Goal: Task Accomplishment & Management: Manage account settings

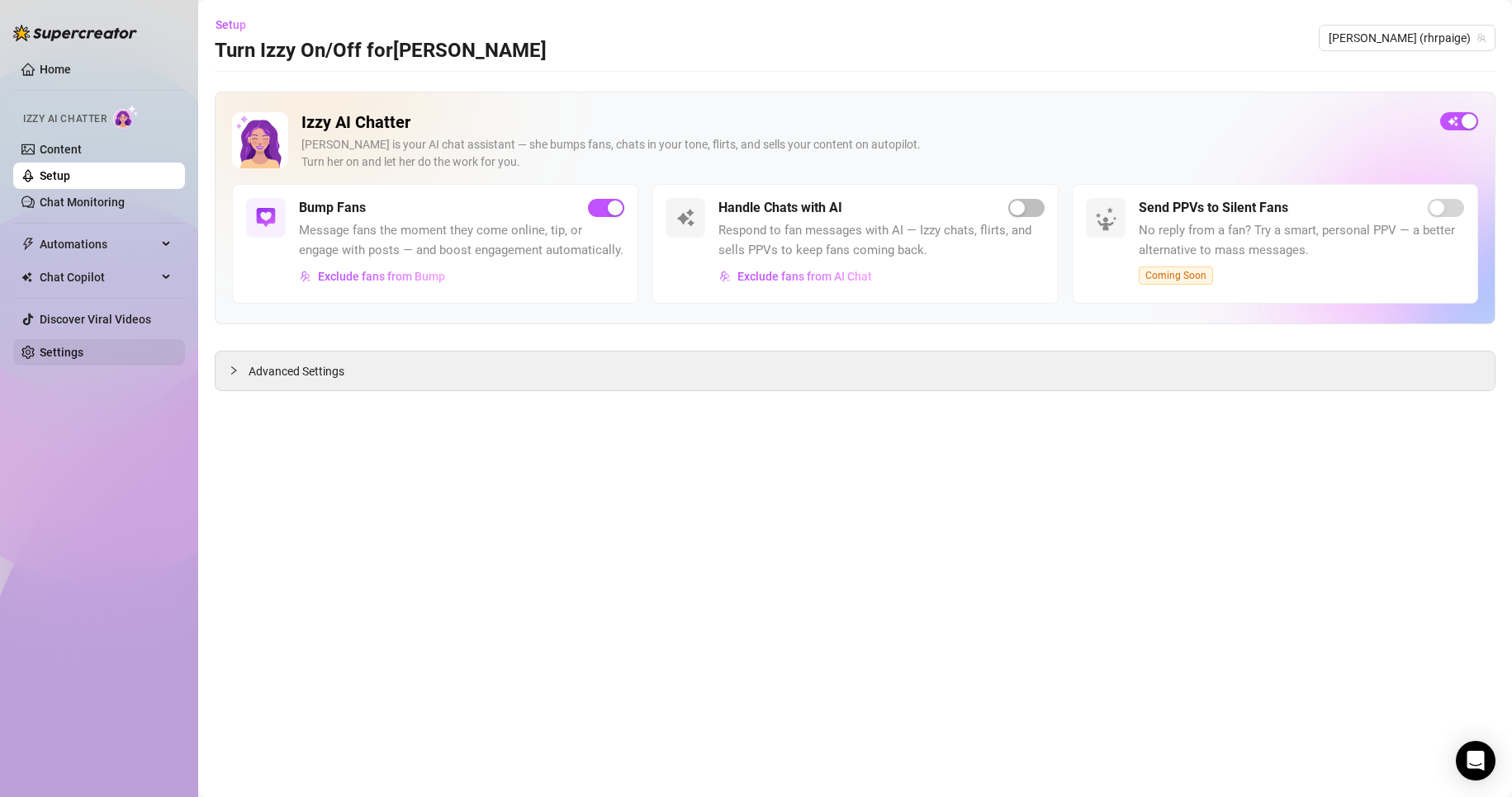
click at [63, 354] on link "Settings" at bounding box center [62, 353] width 43 height 13
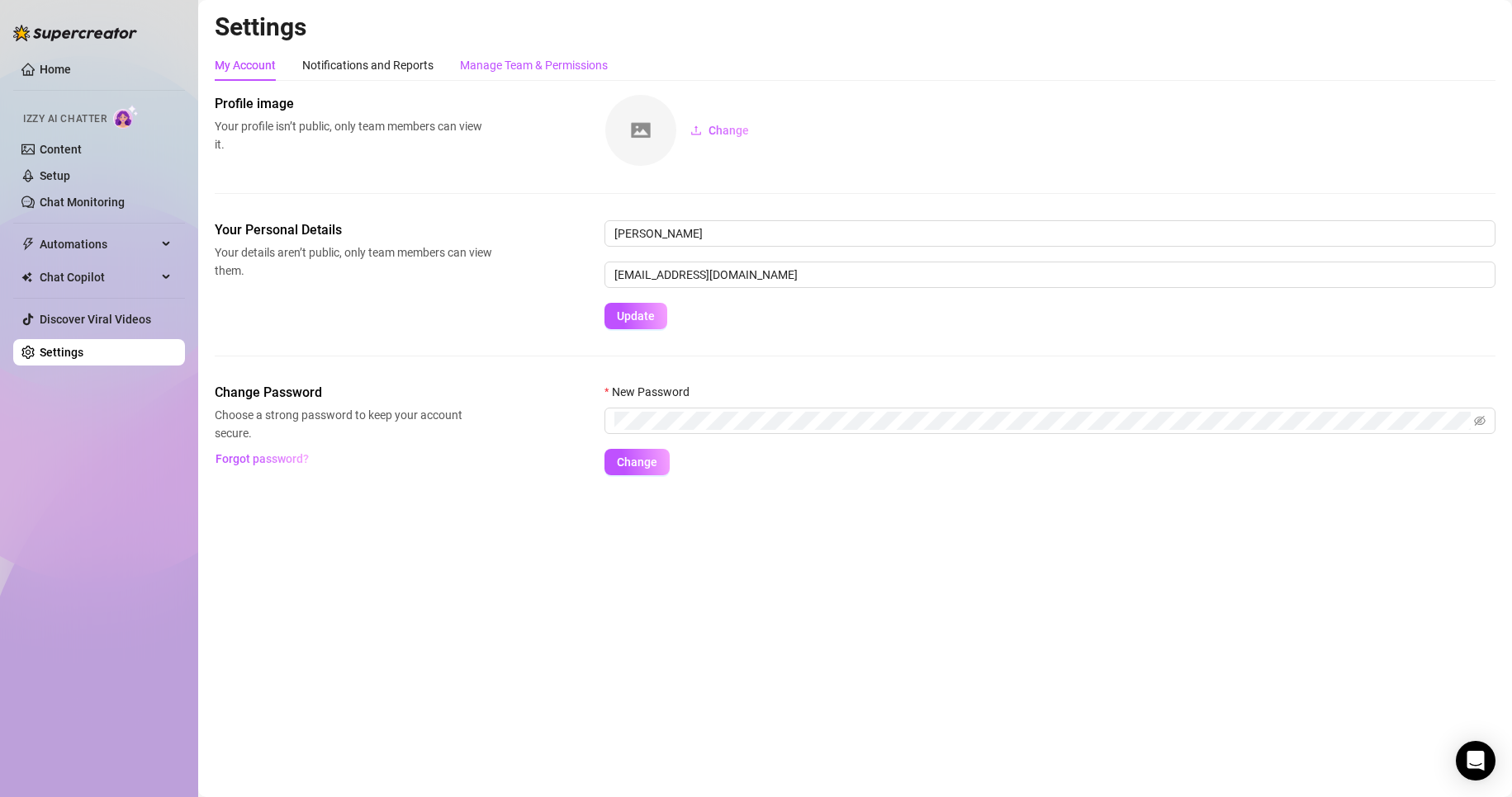
click at [568, 68] on div "Manage Team & Permissions" at bounding box center [533, 65] width 148 height 18
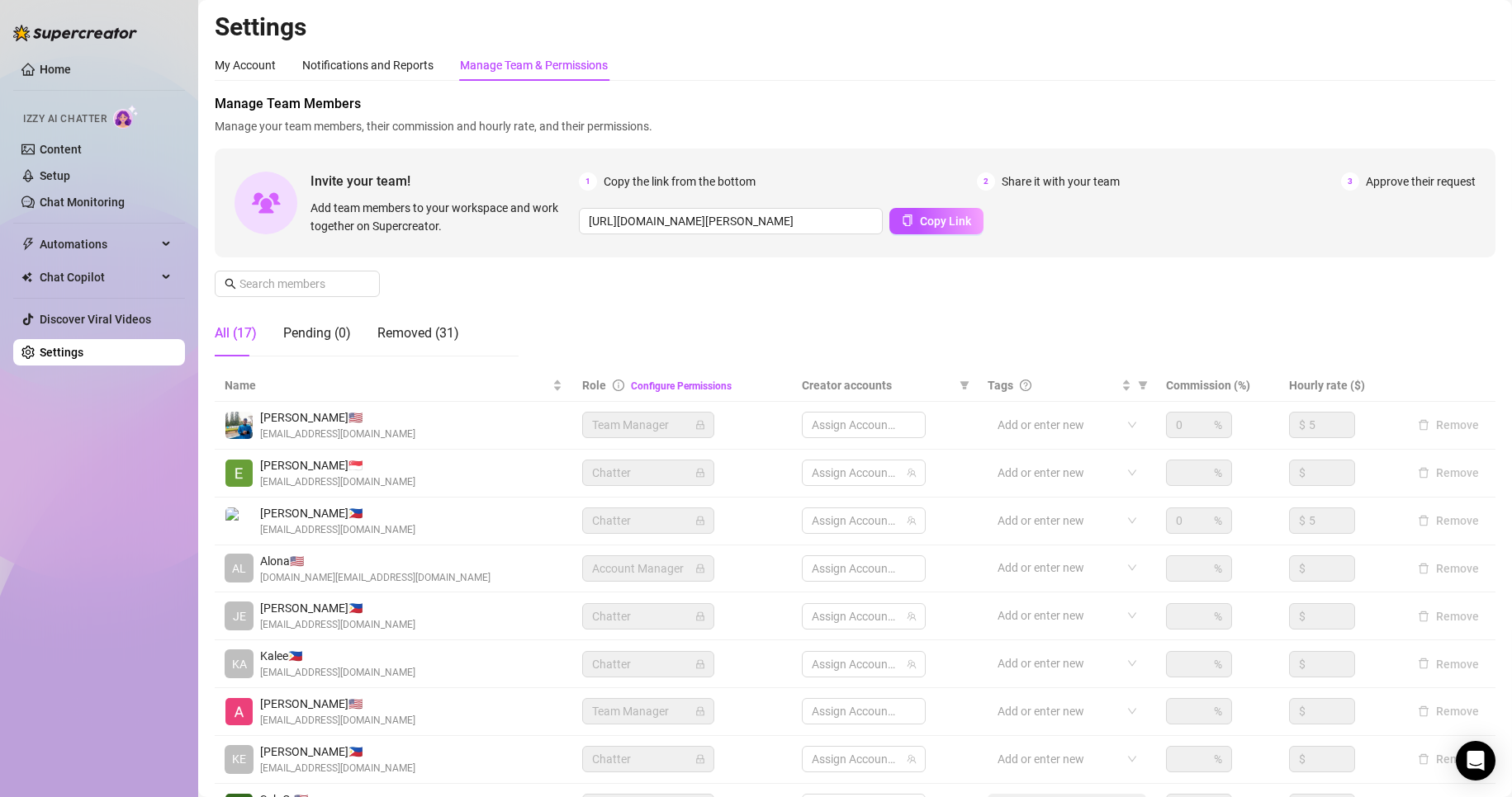
scroll to position [198, 0]
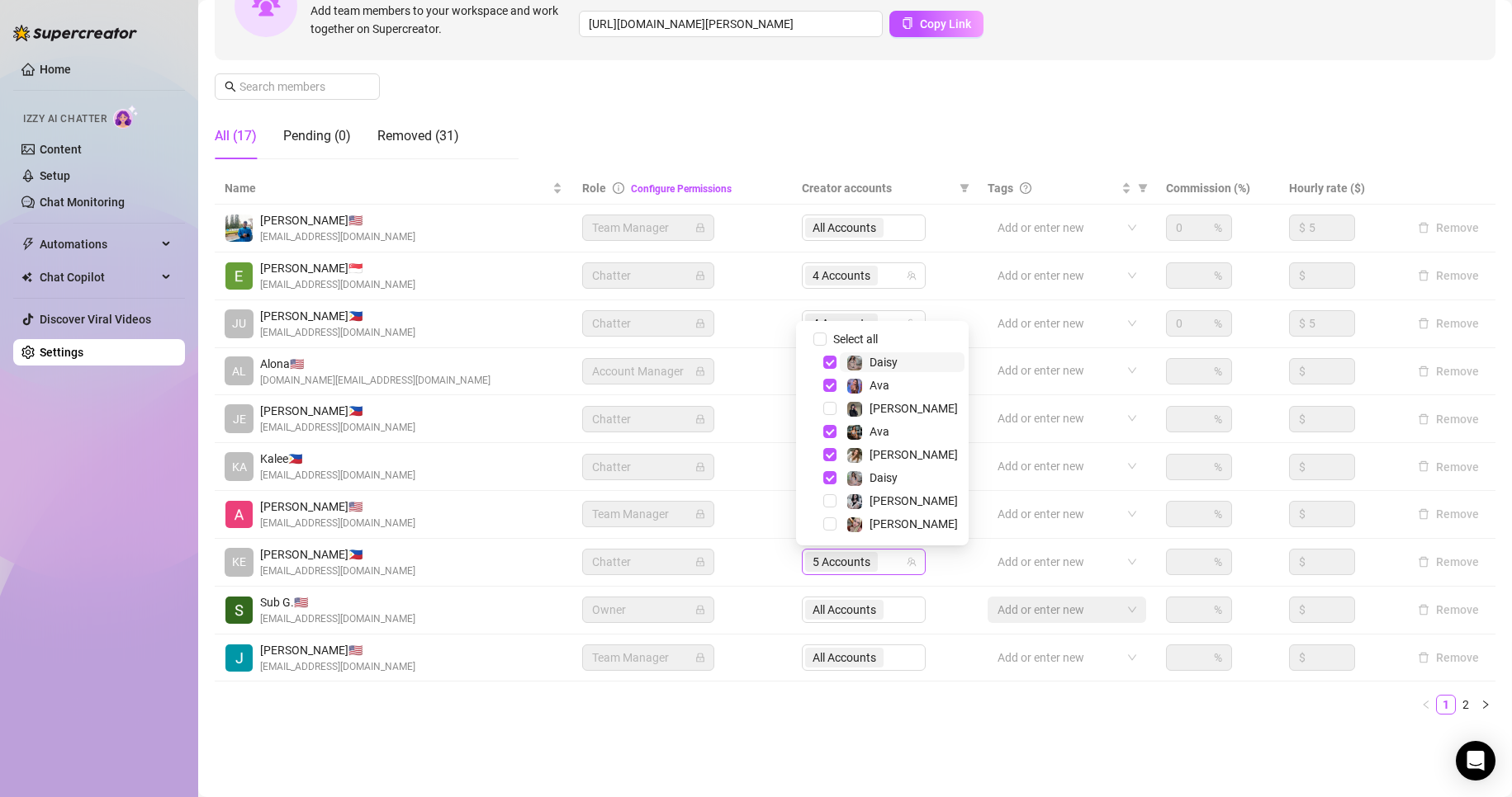
click at [833, 569] on span "5 Accounts" at bounding box center [841, 562] width 58 height 18
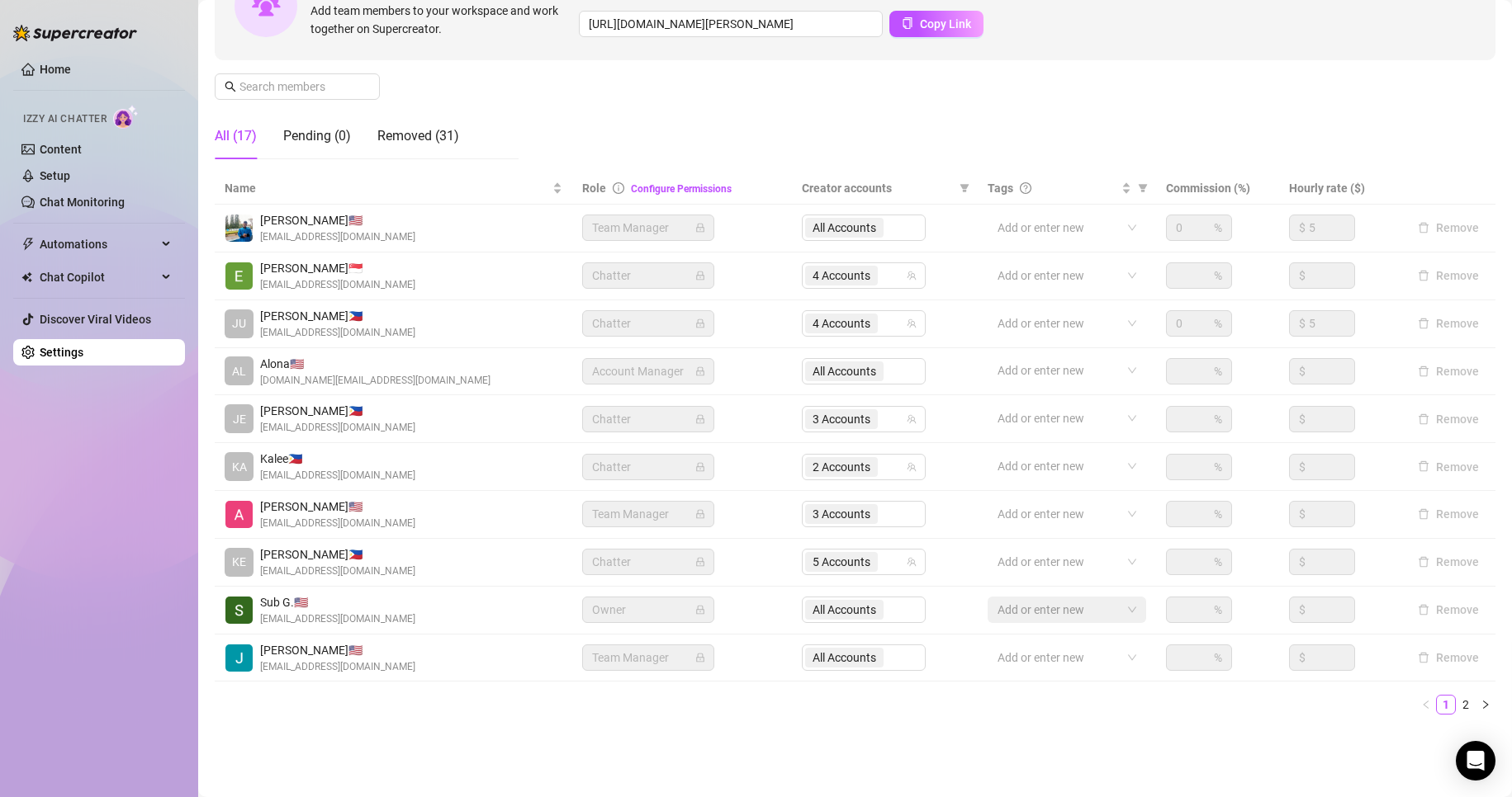
click at [637, 758] on main "Settings My Account Notifications and Reports Manage Team & Permissions Profile…" at bounding box center [855, 299] width 1314 height 995
click at [1456, 696] on link "2" at bounding box center [1465, 705] width 18 height 18
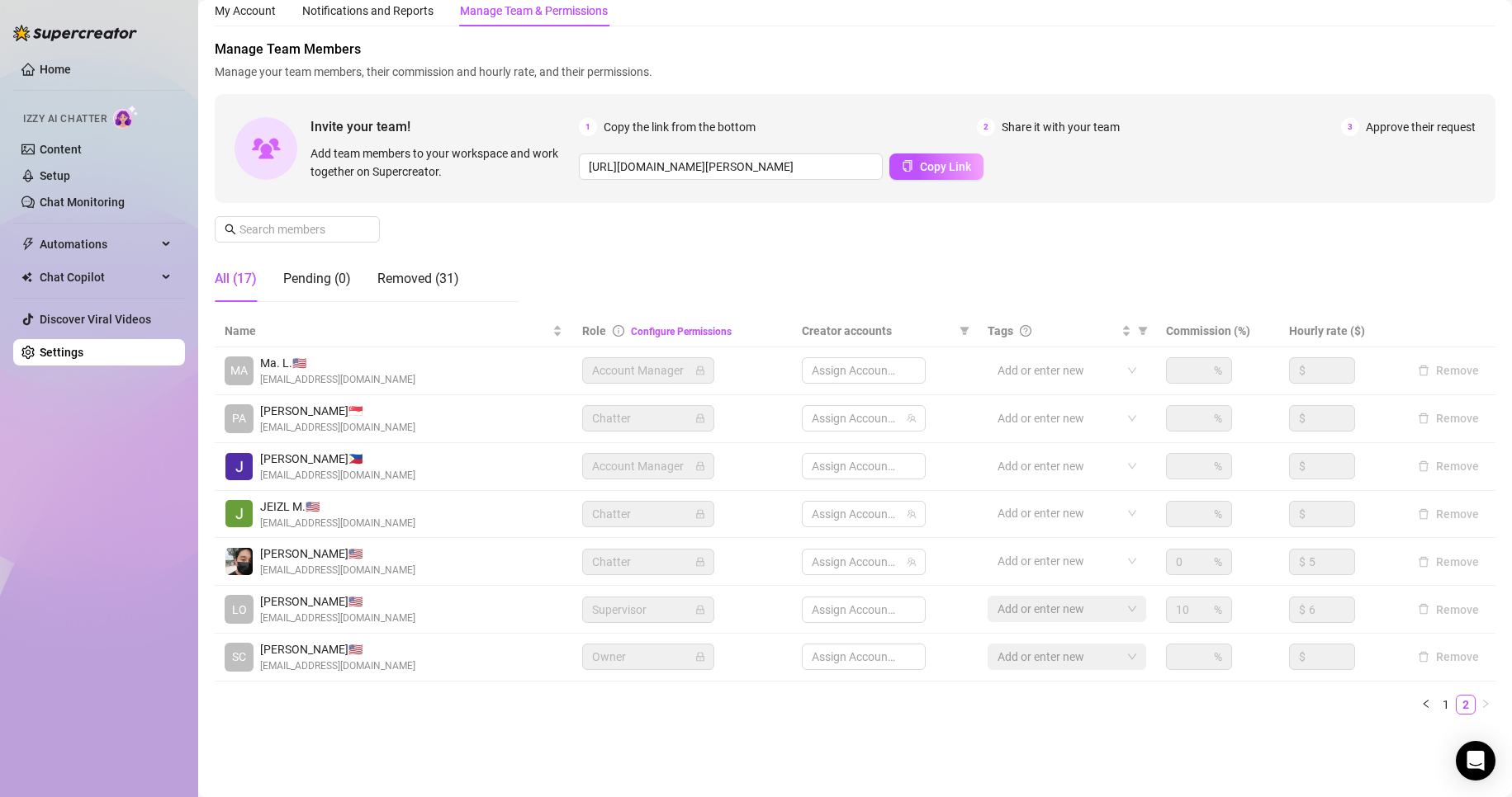
scroll to position [54, 0]
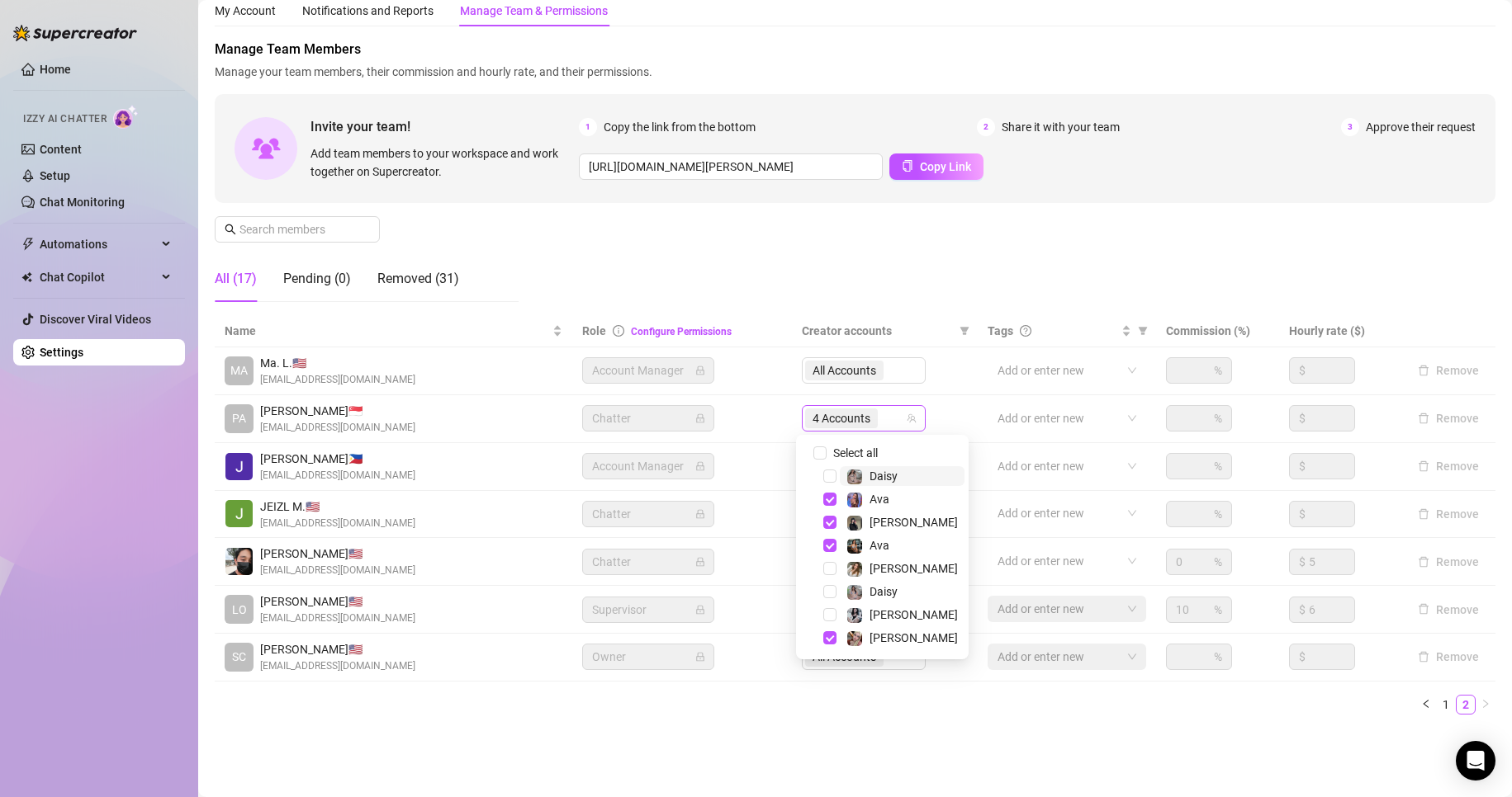
click at [848, 422] on span "4 Accounts" at bounding box center [841, 419] width 58 height 18
click at [826, 637] on span "Select tree node" at bounding box center [830, 638] width 13 height 13
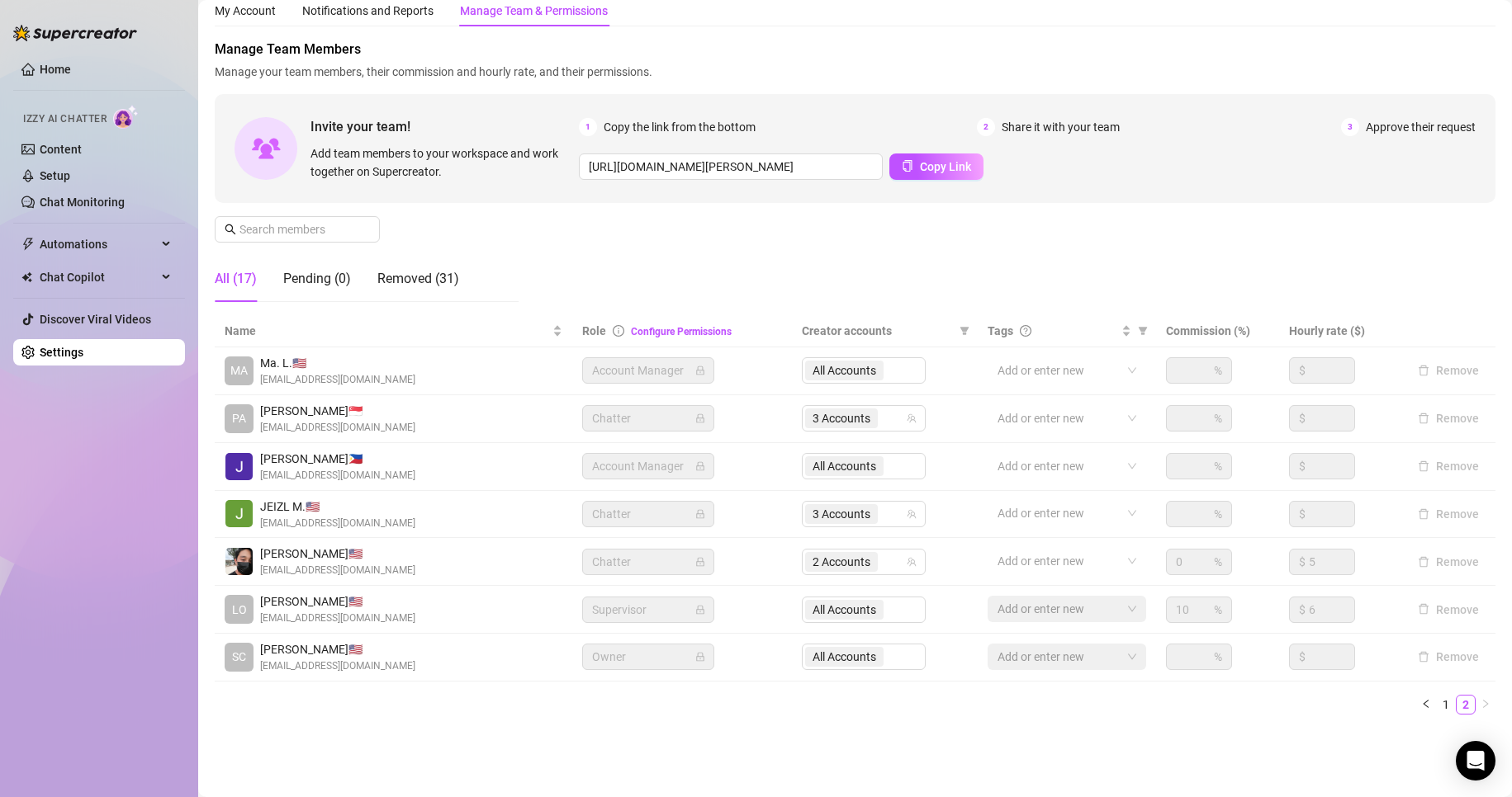
click at [785, 690] on div "Name Role Configure Permissions Creator accounts Tags Commission (%) Hourly rat…" at bounding box center [854, 514] width 1280 height 399
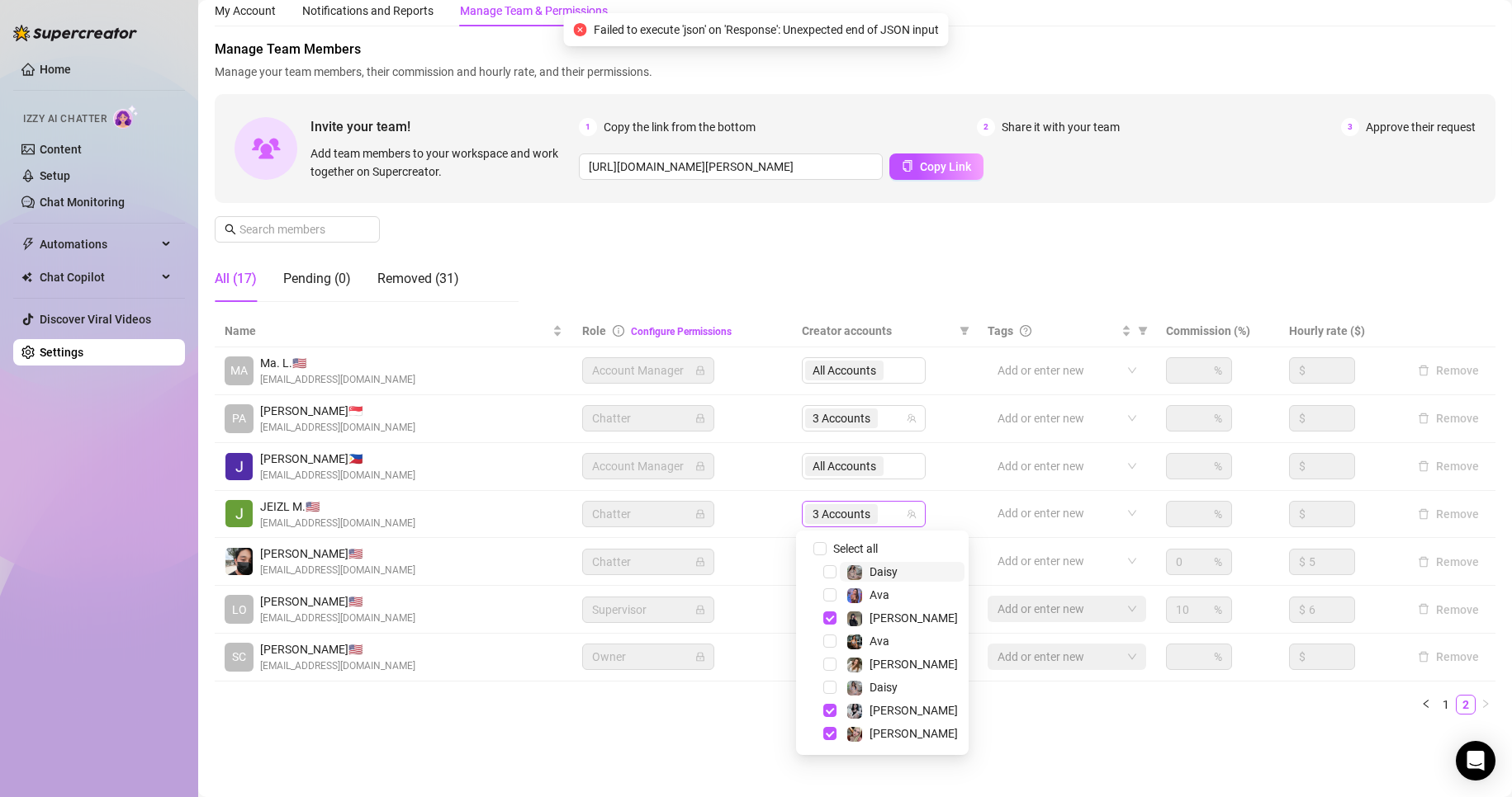
click at [821, 517] on span "3 Accounts" at bounding box center [841, 514] width 58 height 18
click at [831, 710] on span "Select tree node" at bounding box center [830, 710] width 13 height 13
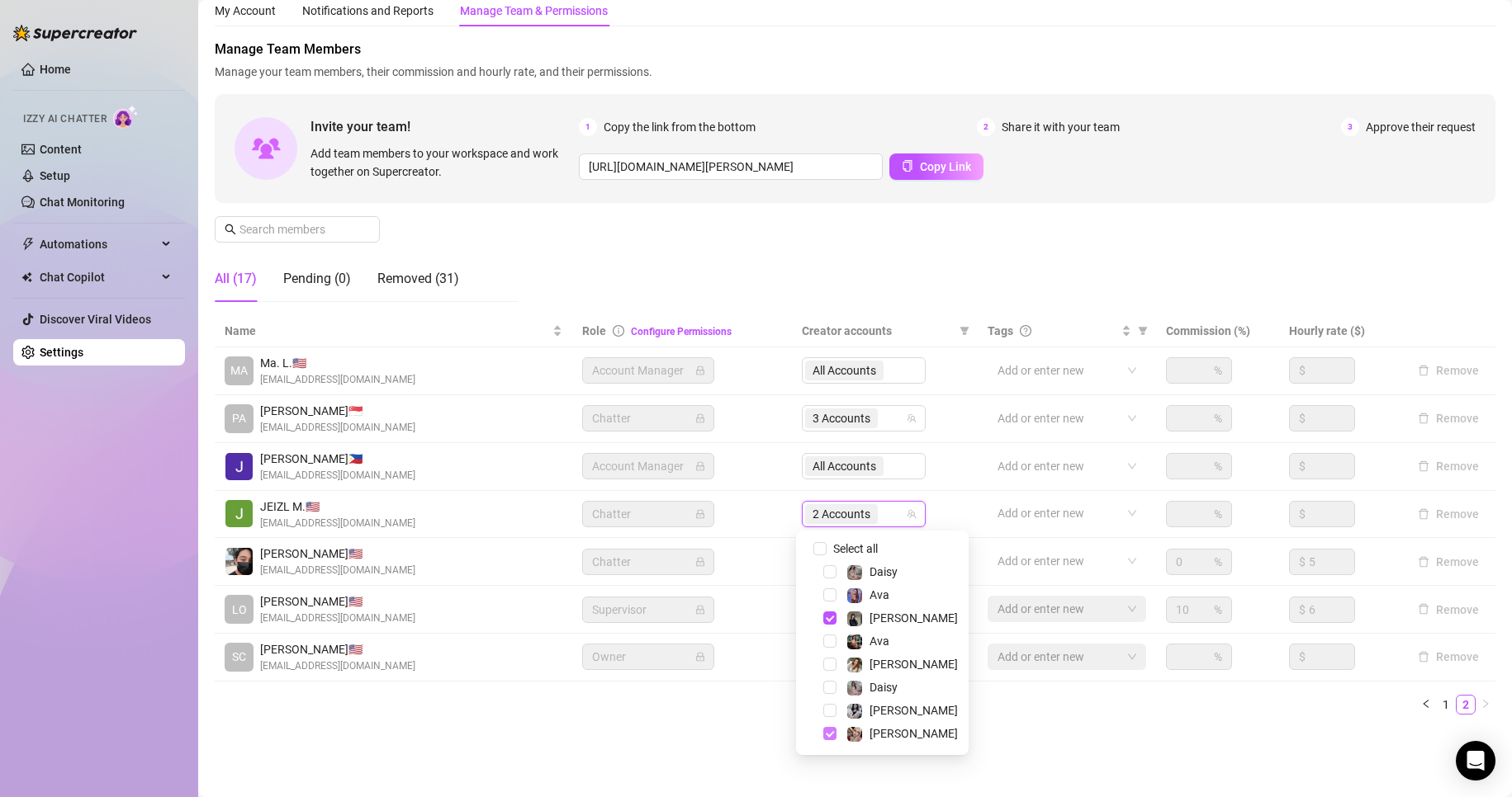
click at [830, 731] on span "Select tree node" at bounding box center [830, 734] width 13 height 13
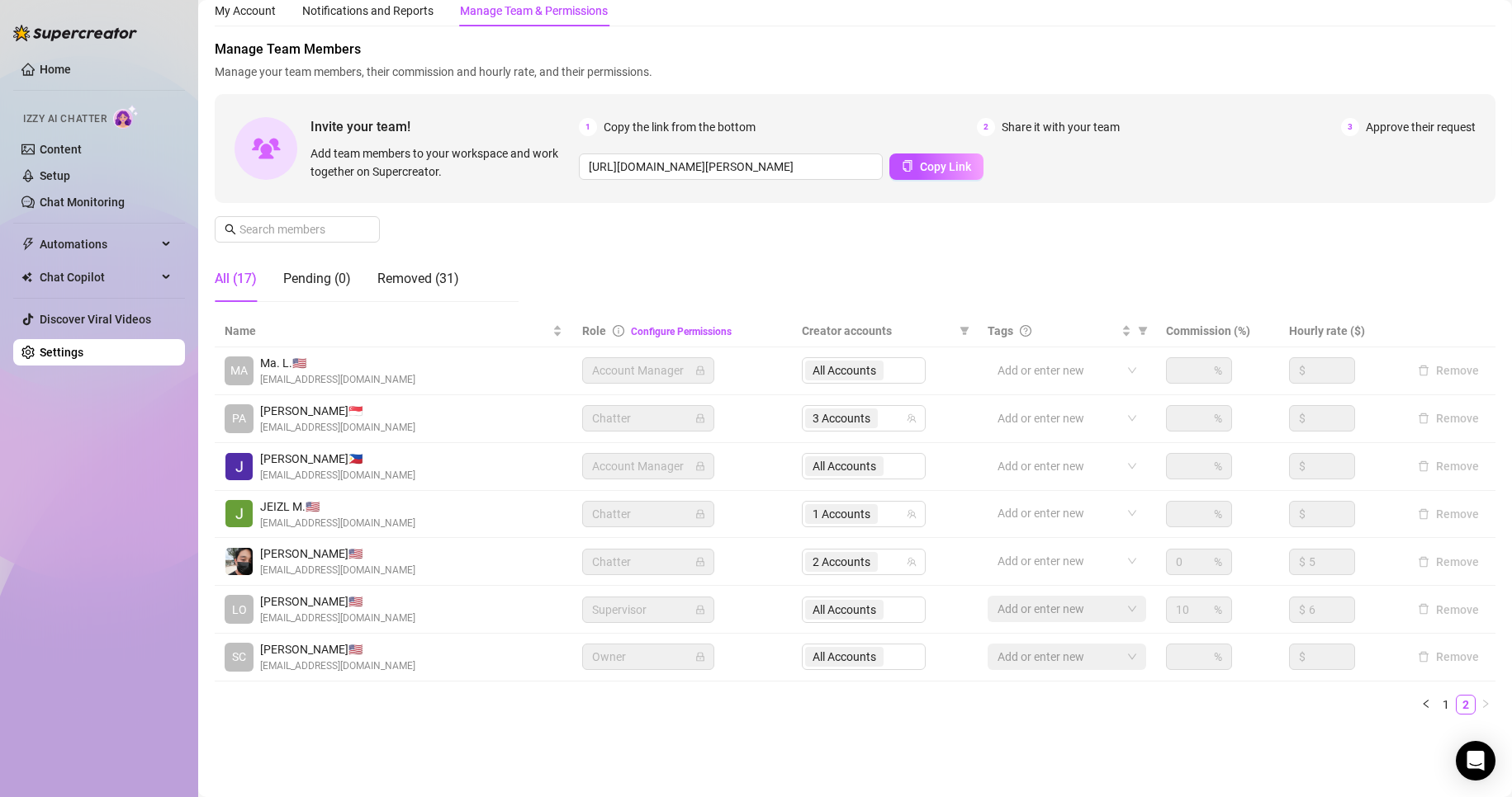
click at [784, 743] on div "Settings My Account Notifications and Reports Manage Team & Permissions Profile…" at bounding box center [854, 353] width 1280 height 790
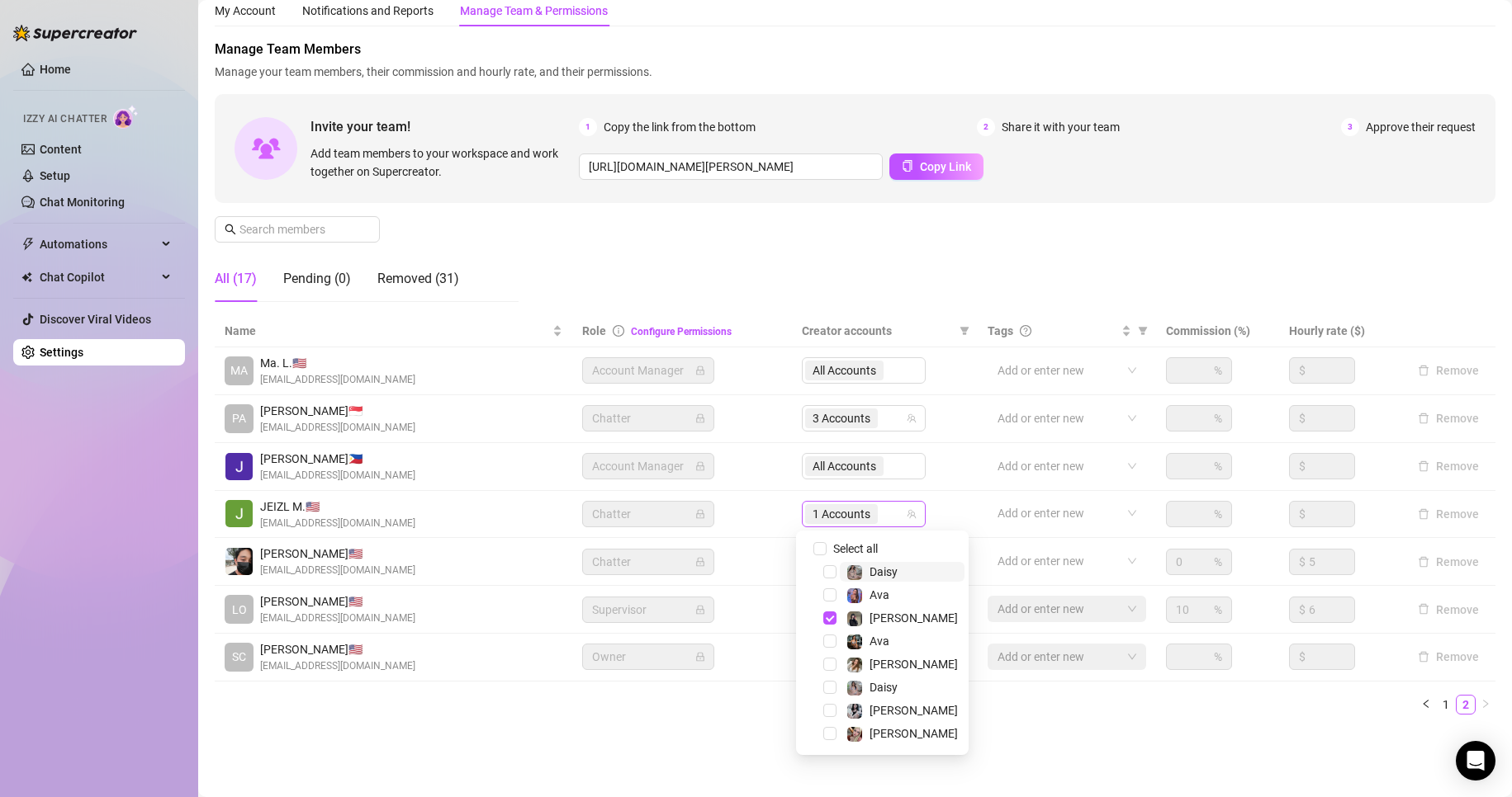
click at [849, 514] on span "1 Accounts" at bounding box center [841, 514] width 58 height 18
click at [828, 619] on span "Select tree node" at bounding box center [830, 619] width 13 height 13
click at [626, 694] on div "Name Role Configure Permissions Creator accounts Tags Commission (%) Hourly rat…" at bounding box center [854, 514] width 1280 height 399
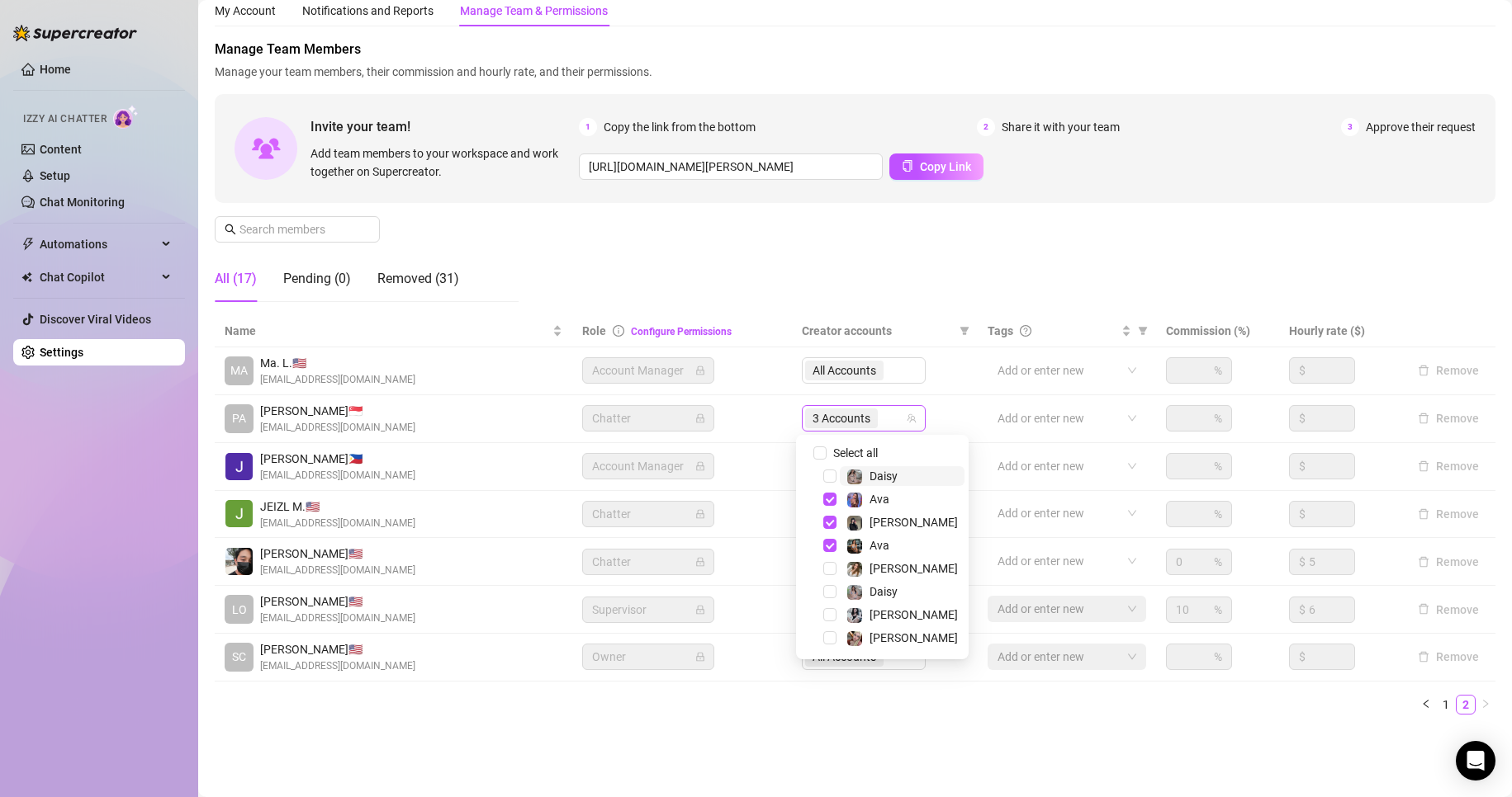
click at [841, 418] on span "3 Accounts" at bounding box center [841, 419] width 58 height 18
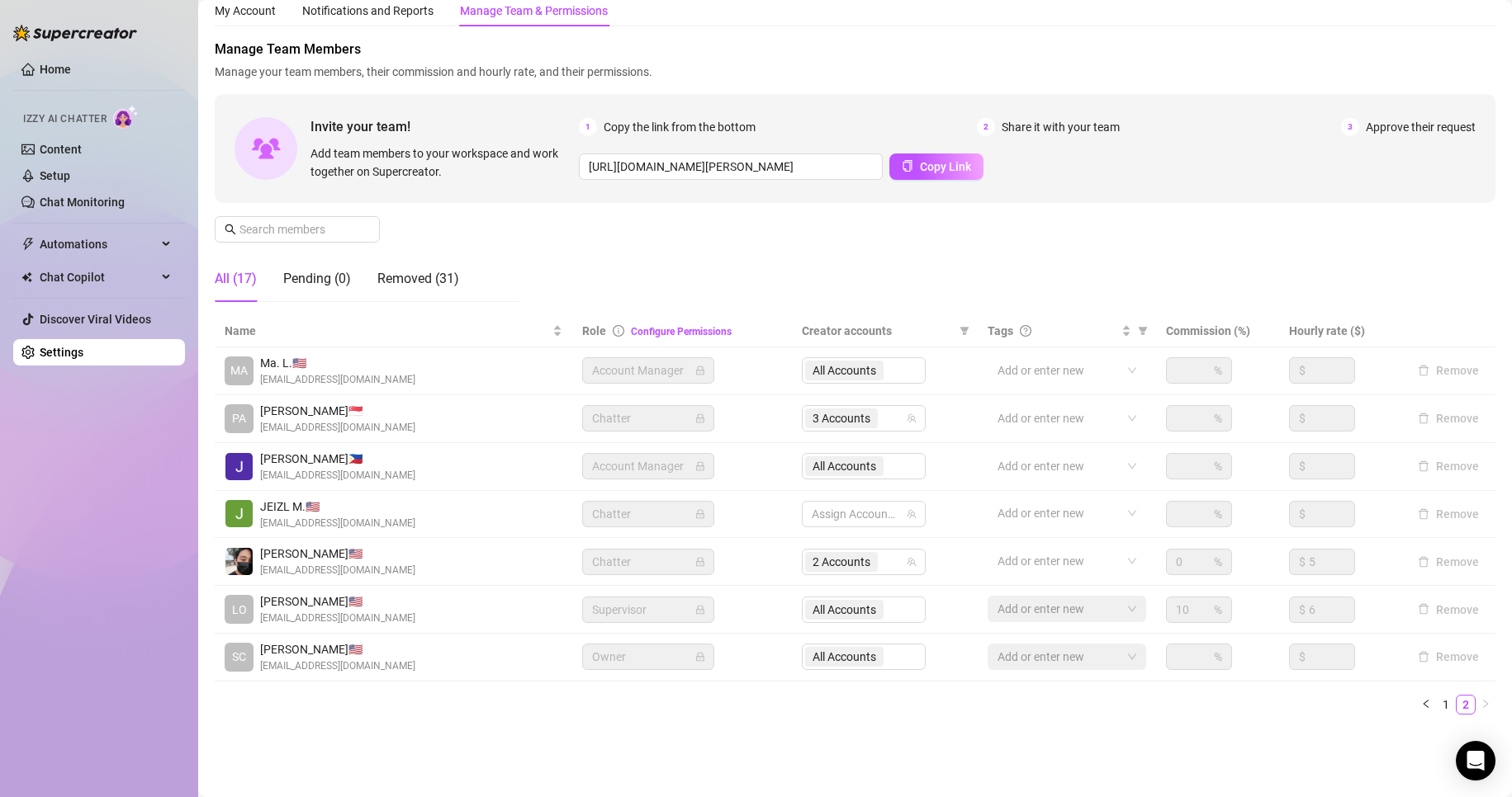
drag, startPoint x: 569, startPoint y: 737, endPoint x: 410, endPoint y: 752, distance: 159.7
click at [410, 752] on main "Settings My Account Notifications and Reports Manage Team & Permissions Profile…" at bounding box center [855, 372] width 1314 height 852
click at [1440, 702] on link "1" at bounding box center [1446, 705] width 18 height 18
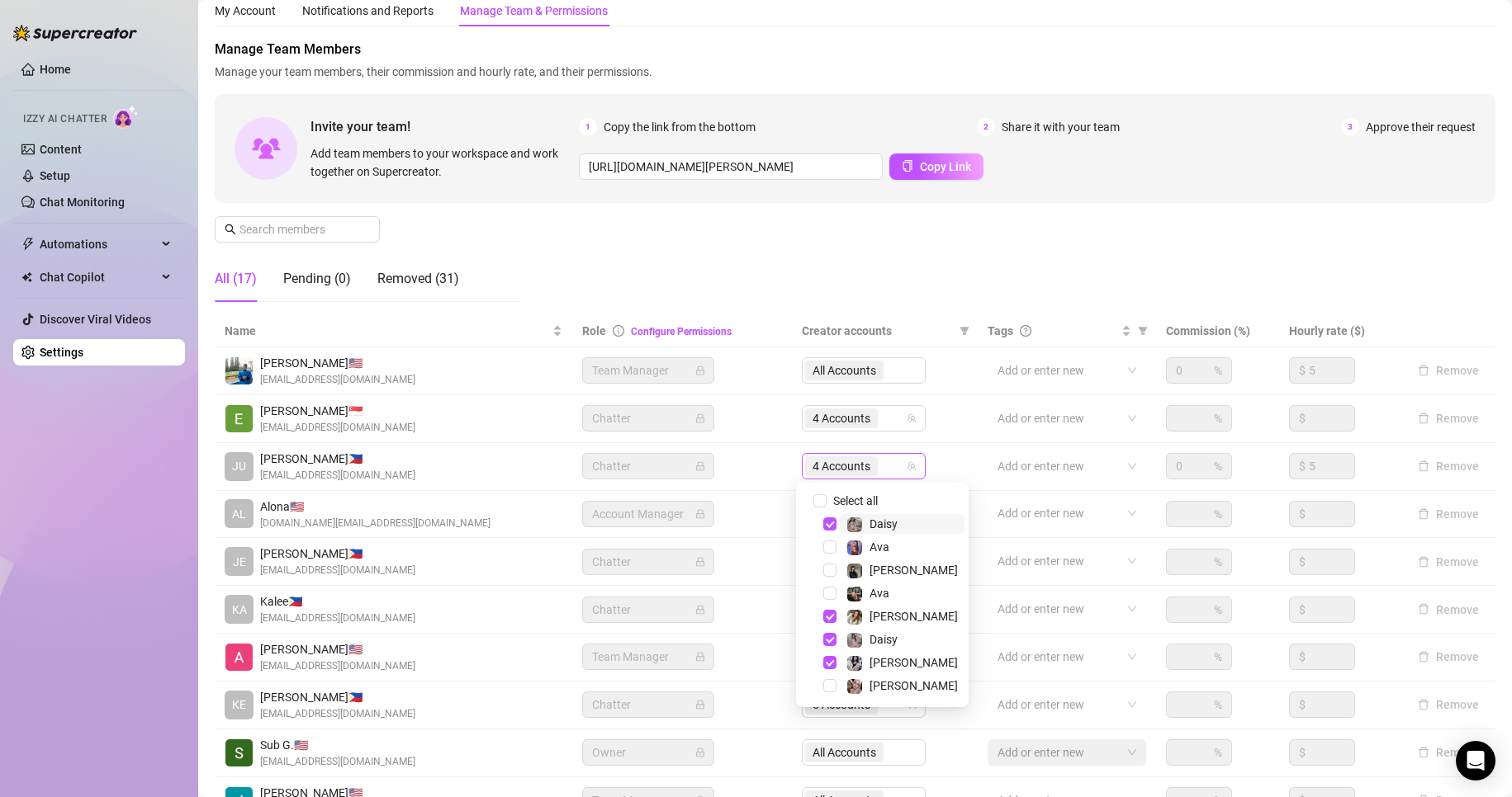
click at [837, 471] on span "4 Accounts" at bounding box center [841, 466] width 58 height 18
click at [826, 662] on span "Select tree node" at bounding box center [830, 663] width 13 height 13
click at [775, 694] on td "Chatter" at bounding box center [681, 705] width 219 height 48
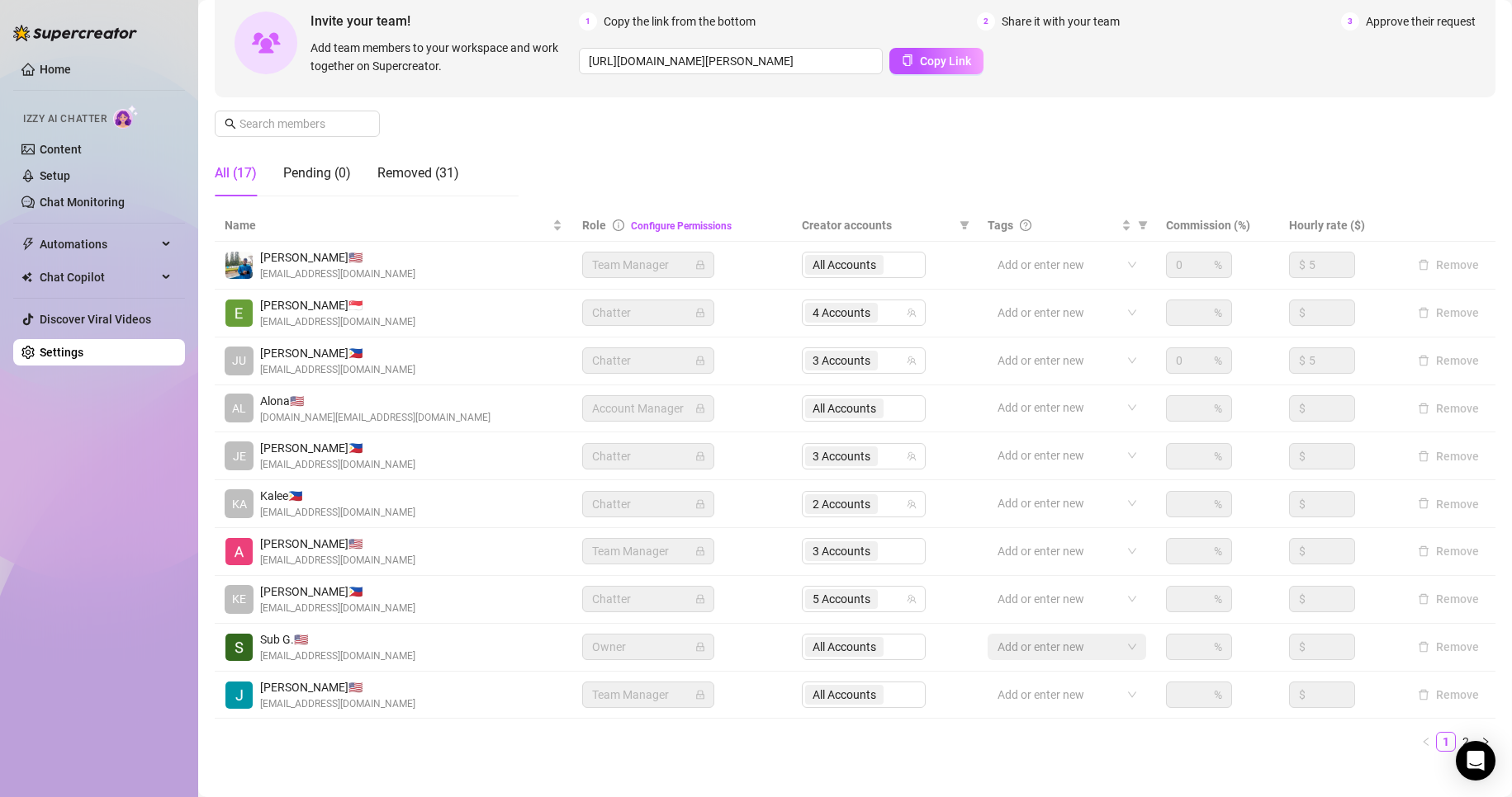
scroll to position [163, 0]
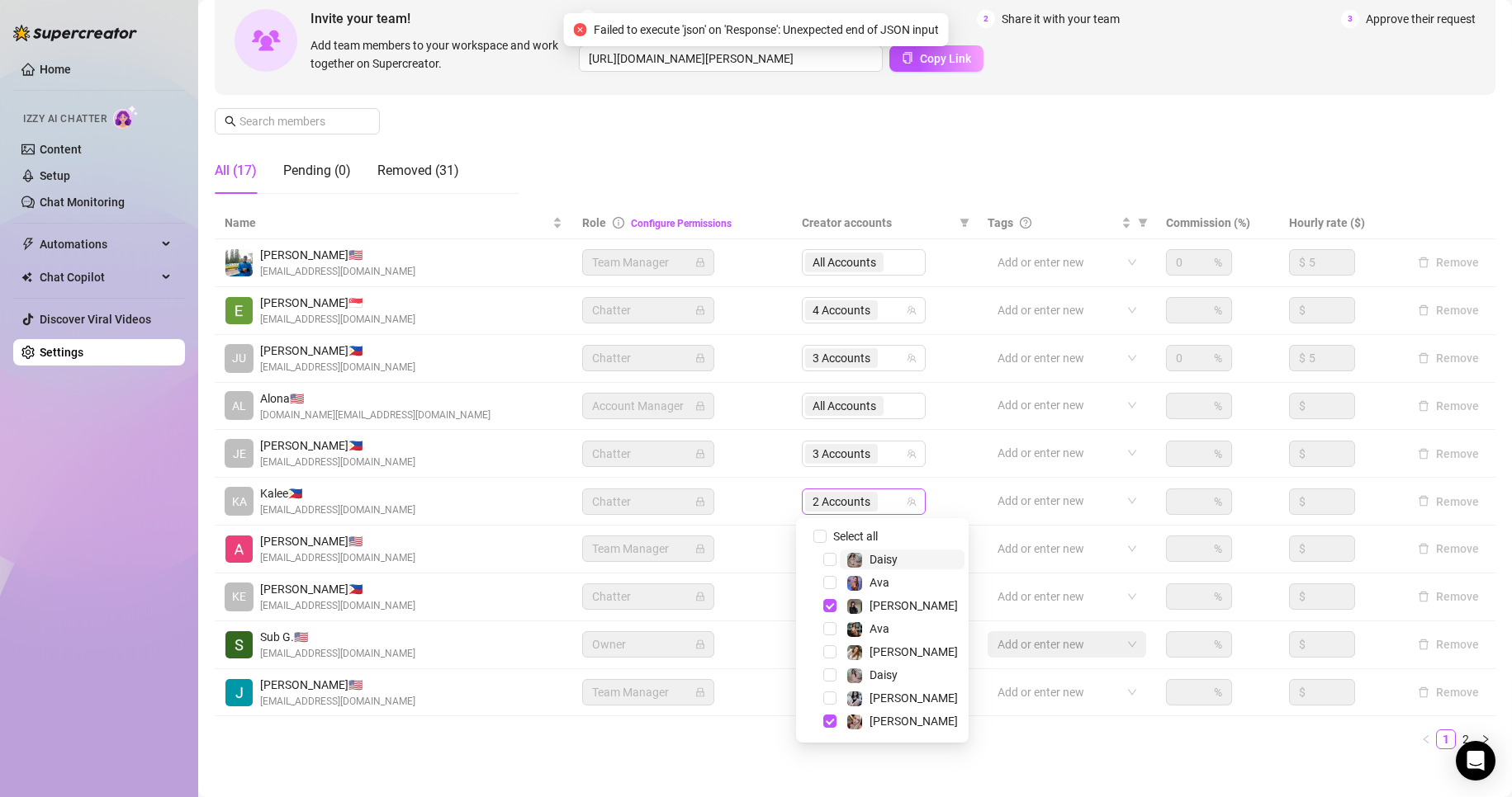
click at [819, 509] on span "2 Accounts" at bounding box center [841, 502] width 58 height 18
click at [824, 720] on span "Select tree node" at bounding box center [830, 721] width 13 height 13
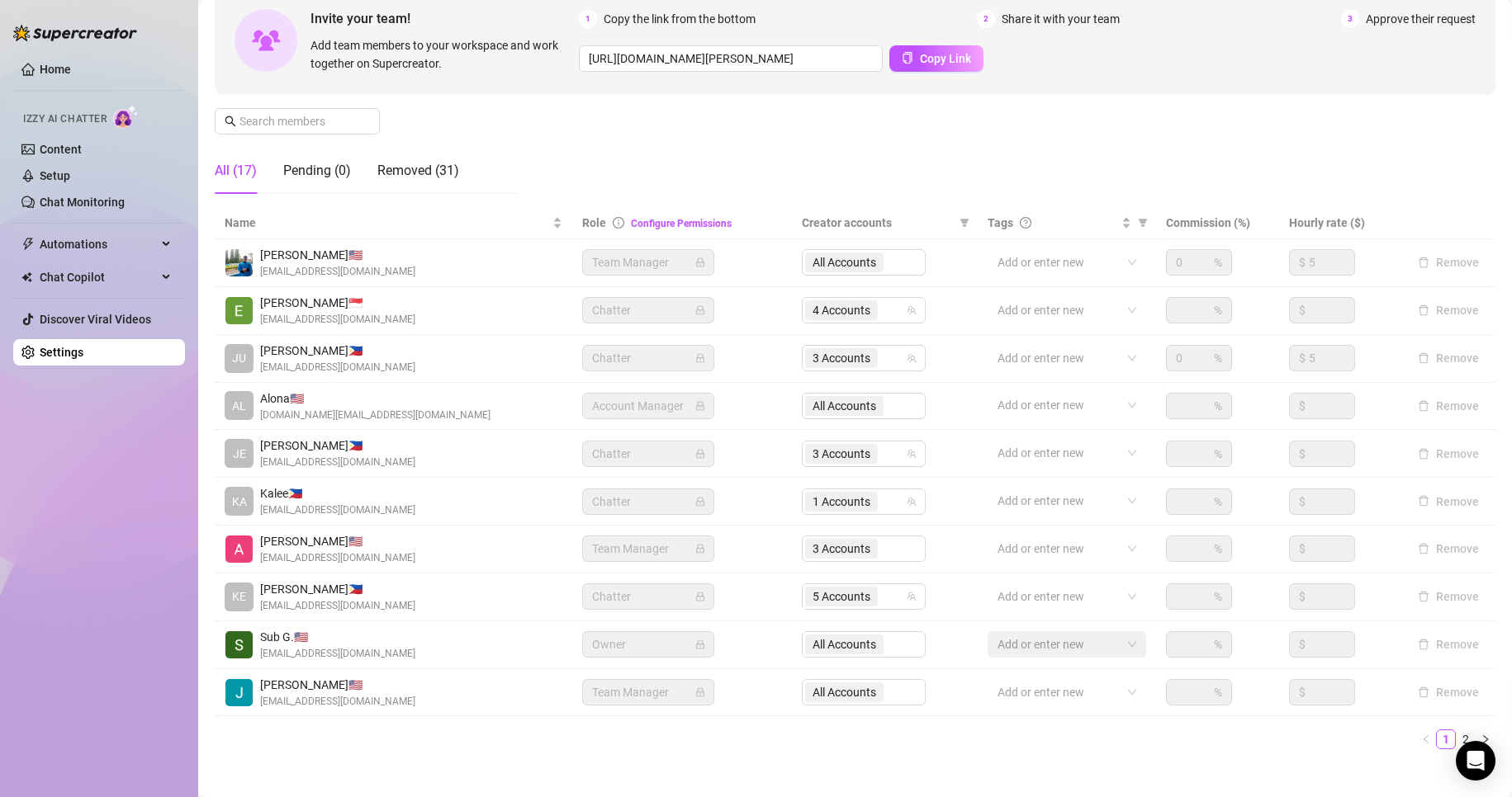
click at [709, 771] on div "Settings My Account Notifications and Reports Manage Team & Permissions Profile…" at bounding box center [854, 316] width 1280 height 934
